Goal: Information Seeking & Learning: Learn about a topic

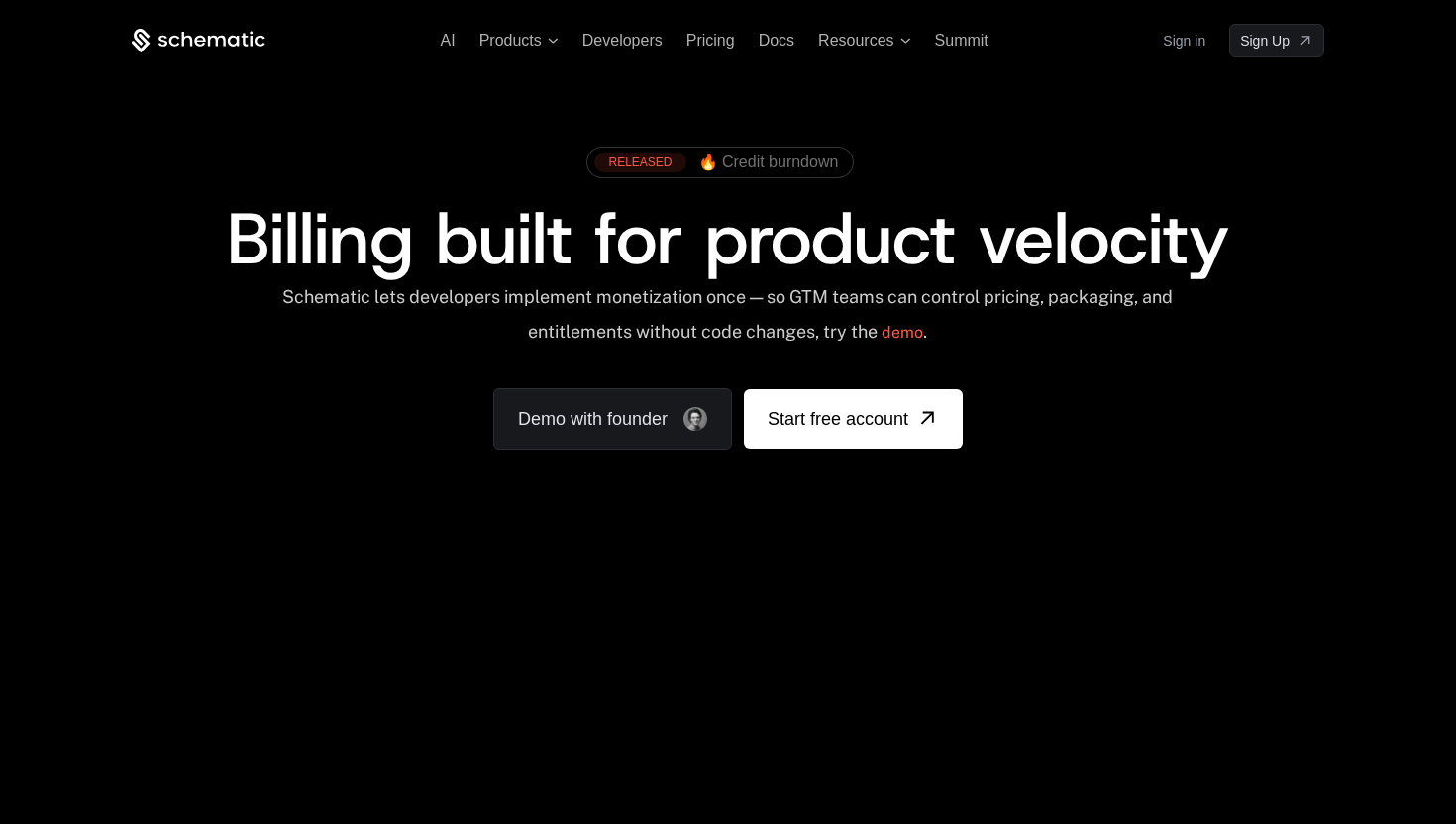
click at [1192, 41] on link "Sign in" at bounding box center [1184, 41] width 43 height 32
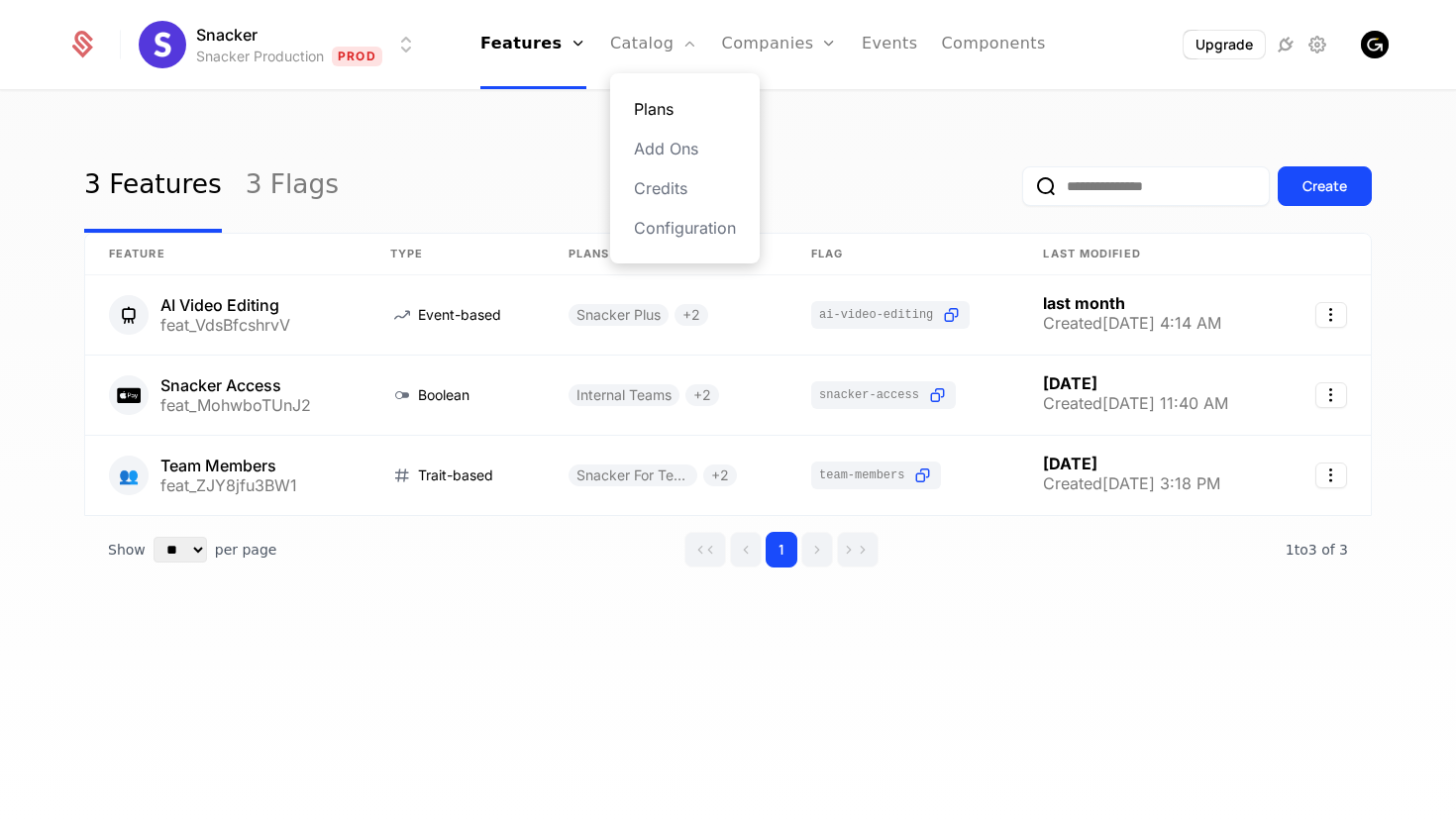
click at [664, 107] on link "Plans" at bounding box center [685, 109] width 102 height 24
